Goal: Complete application form: Complete application form

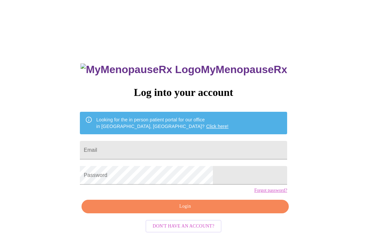
click at [187, 144] on input "Email" at bounding box center [183, 150] width 207 height 18
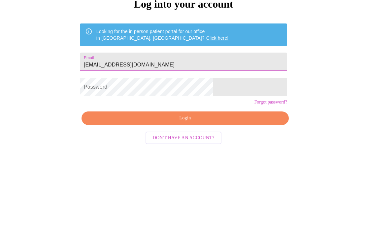
type input "[EMAIL_ADDRESS][DOMAIN_NAME]"
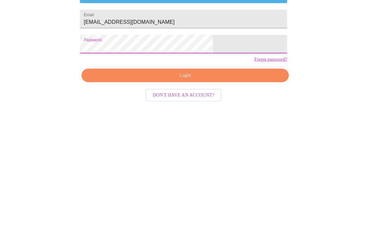
click at [198, 202] on span "Login" at bounding box center [185, 206] width 192 height 8
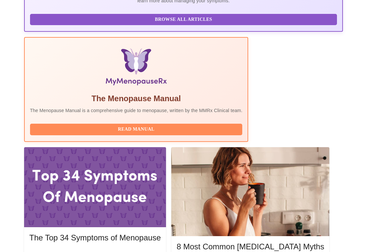
scroll to position [190, 0]
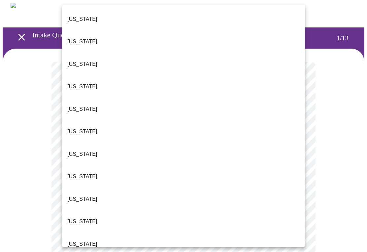
click at [78, 60] on p "[US_STATE]" at bounding box center [82, 64] width 30 height 8
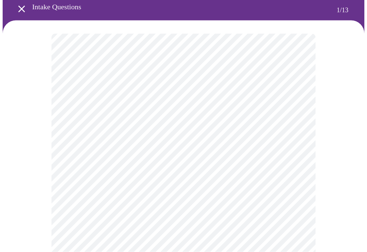
scroll to position [35, 0]
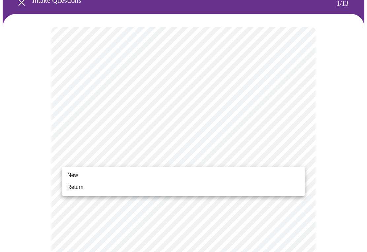
click at [81, 185] on span "Return" at bounding box center [75, 187] width 16 height 8
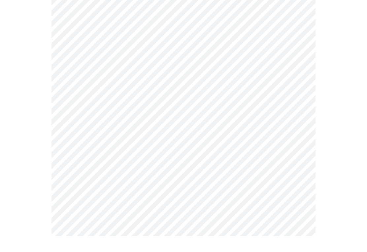
scroll to position [0, 0]
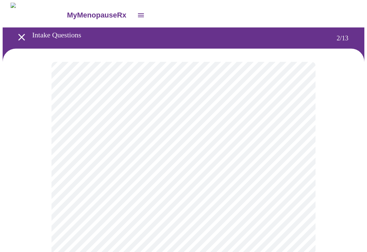
click at [297, 129] on body "MyMenopauseRx Intake Questions 2 / 13" at bounding box center [184, 201] width 362 height 396
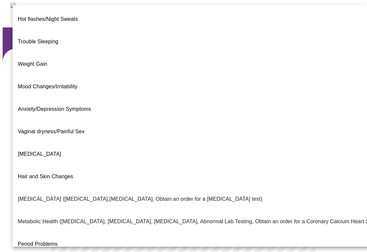
click at [36, 61] on span "Weight Gain" at bounding box center [32, 64] width 29 height 6
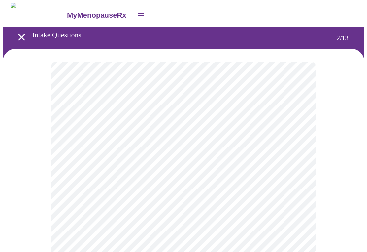
click at [298, 202] on body "MyMenopauseRx Intake Questions 2 / 13" at bounding box center [184, 199] width 362 height 392
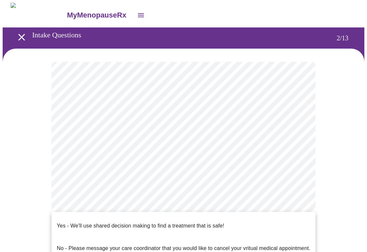
click at [65, 222] on p "Yes - We'll use shared decision making to find a treatment that is safe!" at bounding box center [140, 226] width 167 height 8
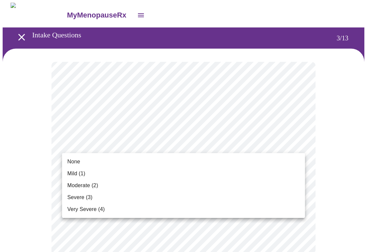
click at [94, 184] on span "Moderate (2)" at bounding box center [82, 185] width 31 height 8
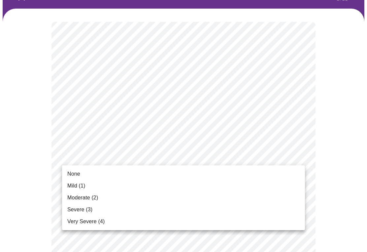
click at [73, 172] on span "None" at bounding box center [73, 174] width 13 height 8
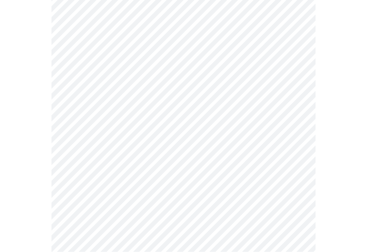
scroll to position [100, 0]
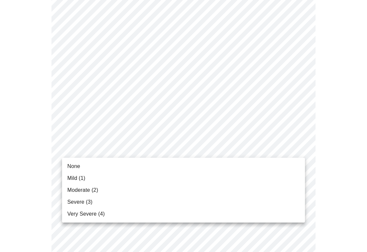
click at [75, 163] on span "None" at bounding box center [73, 166] width 13 height 8
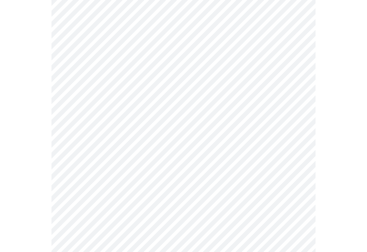
scroll to position [162, 0]
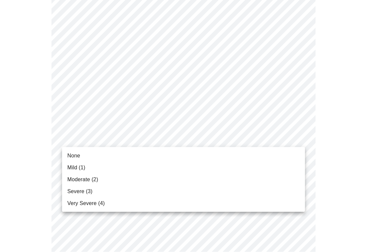
scroll to position [162, 0]
click at [78, 153] on span "None" at bounding box center [73, 156] width 13 height 8
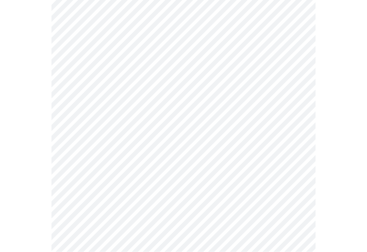
click at [296, 131] on body "MyMenopauseRx Intake Questions 3 / 13" at bounding box center [184, 212] width 362 height 839
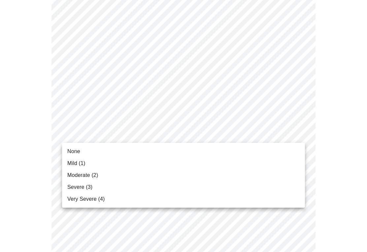
click at [79, 150] on span "None" at bounding box center [73, 151] width 13 height 8
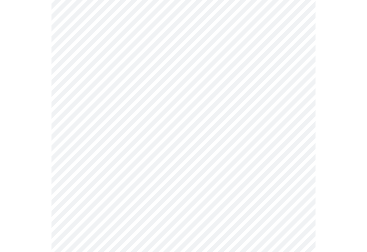
click at [297, 130] on body "MyMenopauseRx Intake Questions 3 / 13" at bounding box center [184, 163] width 362 height 830
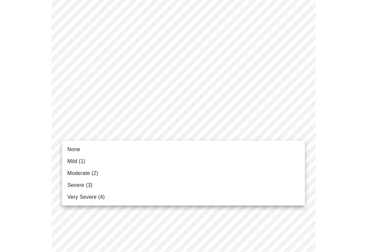
scroll to position [255, 0]
click at [80, 149] on li "None" at bounding box center [183, 149] width 243 height 12
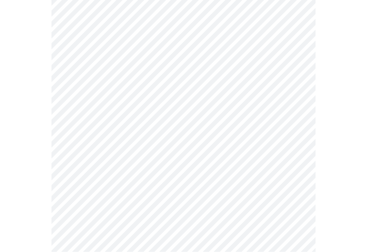
scroll to position [302, 0]
click at [296, 137] on body "MyMenopauseRx Intake Questions 3 / 13" at bounding box center [184, 111] width 362 height 821
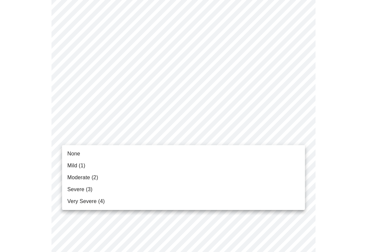
click at [75, 151] on span "None" at bounding box center [73, 154] width 13 height 8
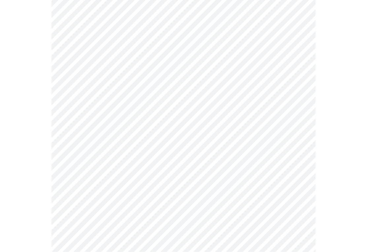
scroll to position [358, 0]
click at [299, 127] on body "MyMenopauseRx Intake Questions 3 / 13" at bounding box center [184, 50] width 362 height 812
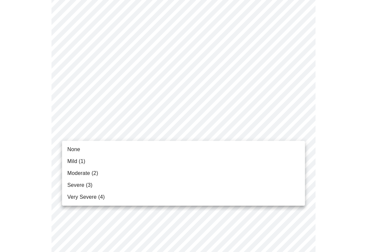
click at [73, 146] on span "None" at bounding box center [73, 149] width 13 height 8
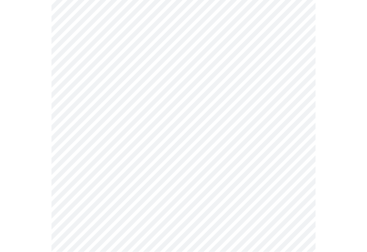
scroll to position [406, 0]
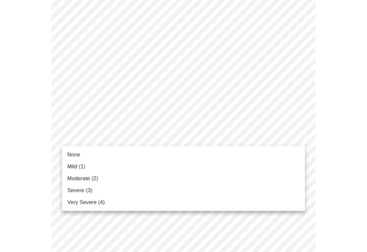
click at [76, 153] on span "None" at bounding box center [73, 155] width 13 height 8
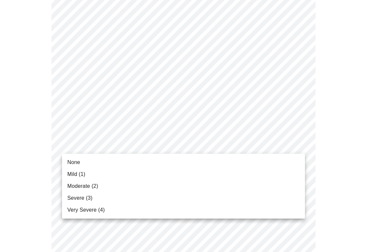
click at [74, 160] on span "None" at bounding box center [73, 162] width 13 height 8
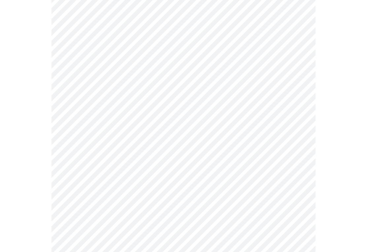
scroll to position [500, 0]
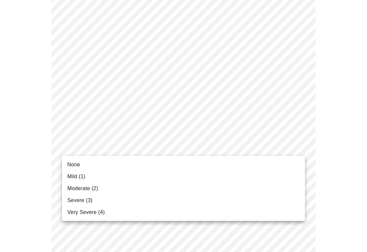
click at [95, 187] on span "Moderate (2)" at bounding box center [82, 188] width 31 height 8
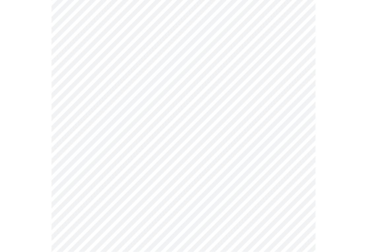
scroll to position [230, 0]
click at [298, 173] on body "MyMenopauseRx Intake Questions 4 / 13" at bounding box center [184, 98] width 362 height 650
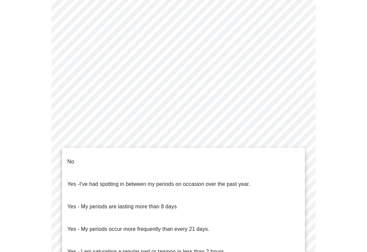
click at [77, 154] on li "No" at bounding box center [183, 161] width 243 height 22
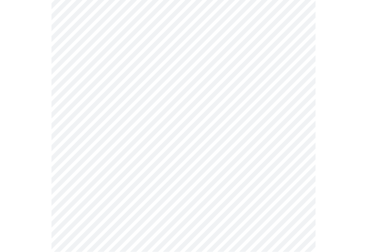
click at [300, 183] on body "MyMenopauseRx Intake Questions 4 / 13" at bounding box center [184, 60] width 362 height 646
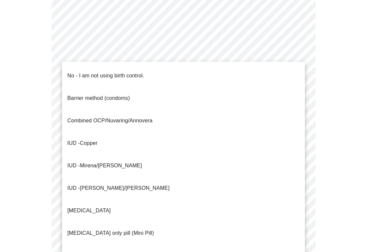
scroll to position [266, 0]
click at [105, 72] on p "No - I am not using birth control." at bounding box center [105, 76] width 77 height 8
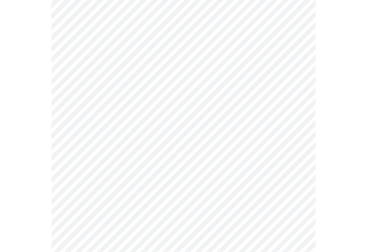
scroll to position [332, 0]
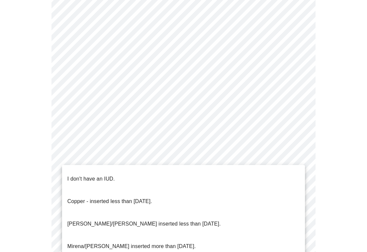
click at [106, 169] on li "I don't have an IUD." at bounding box center [183, 178] width 243 height 22
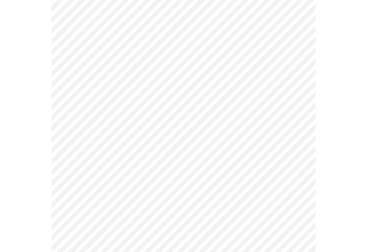
scroll to position [378, 0]
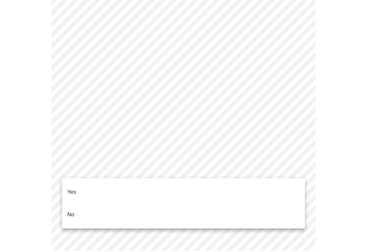
click at [72, 188] on p "Yes" at bounding box center [71, 192] width 9 height 8
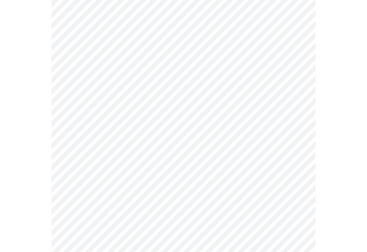
scroll to position [93, 0]
click at [298, 133] on body "MyMenopauseRx Intake Questions 5 / 13" at bounding box center [184, 154] width 362 height 488
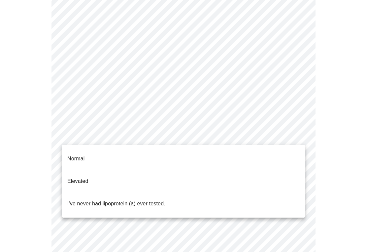
click at [120, 199] on p "I've never had lipoprotein (a) ever tested." at bounding box center [116, 203] width 98 height 8
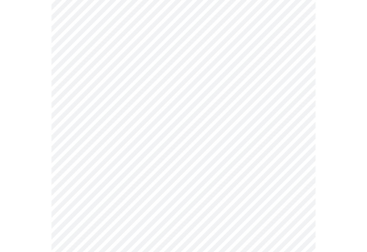
scroll to position [1756, 0]
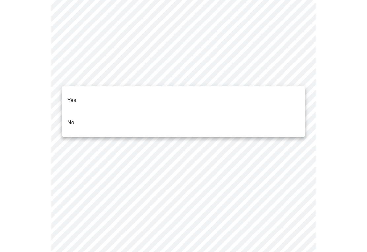
click at [75, 96] on p "Yes" at bounding box center [71, 100] width 9 height 8
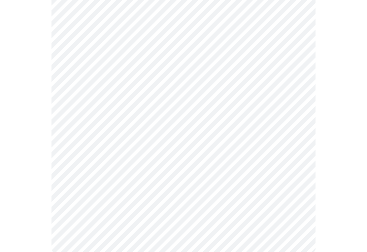
scroll to position [304, 0]
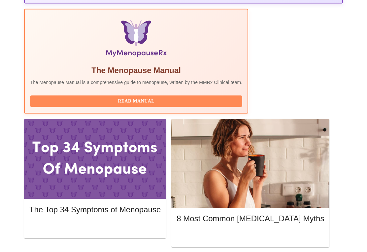
scroll to position [219, 0]
